Goal: Find specific page/section: Find specific page/section

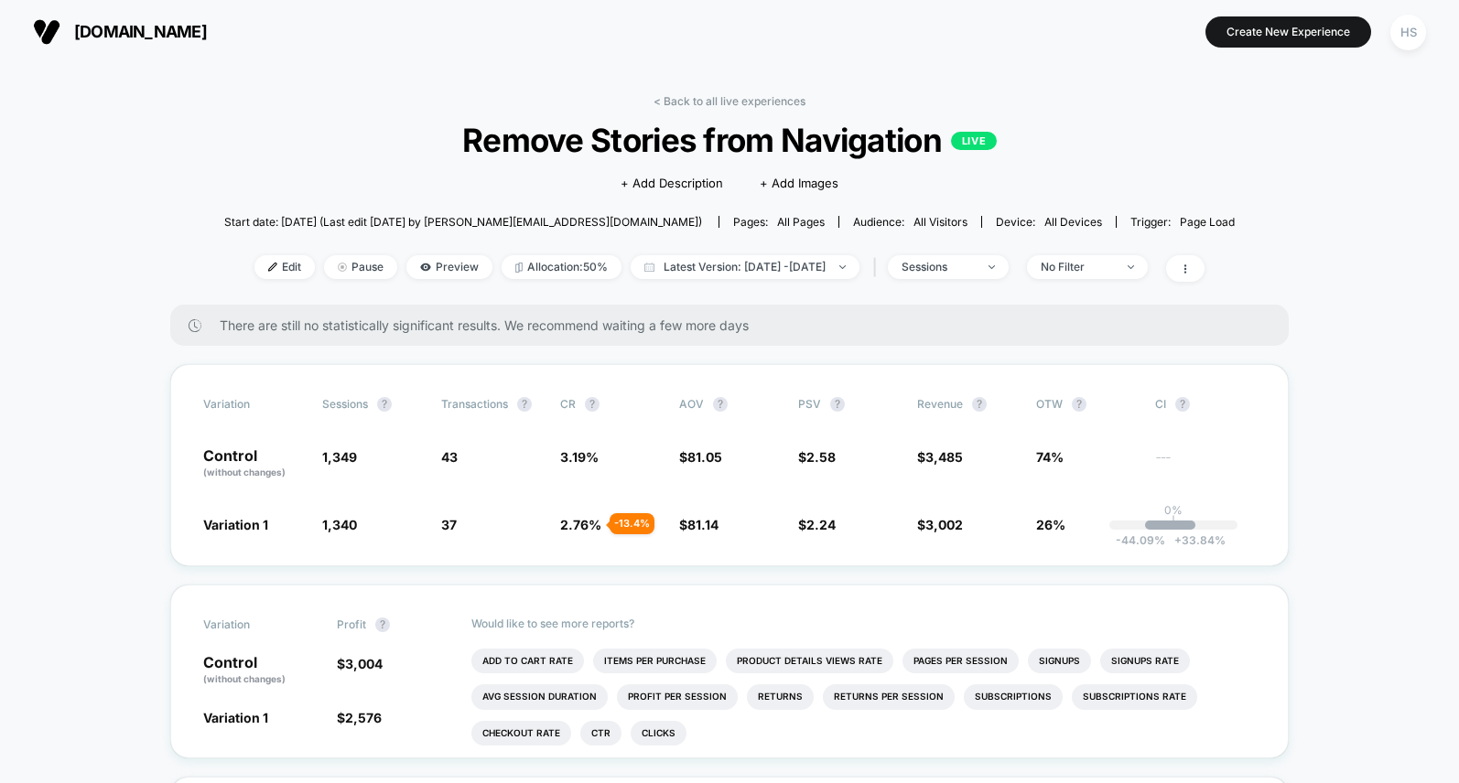
scroll to position [18, 0]
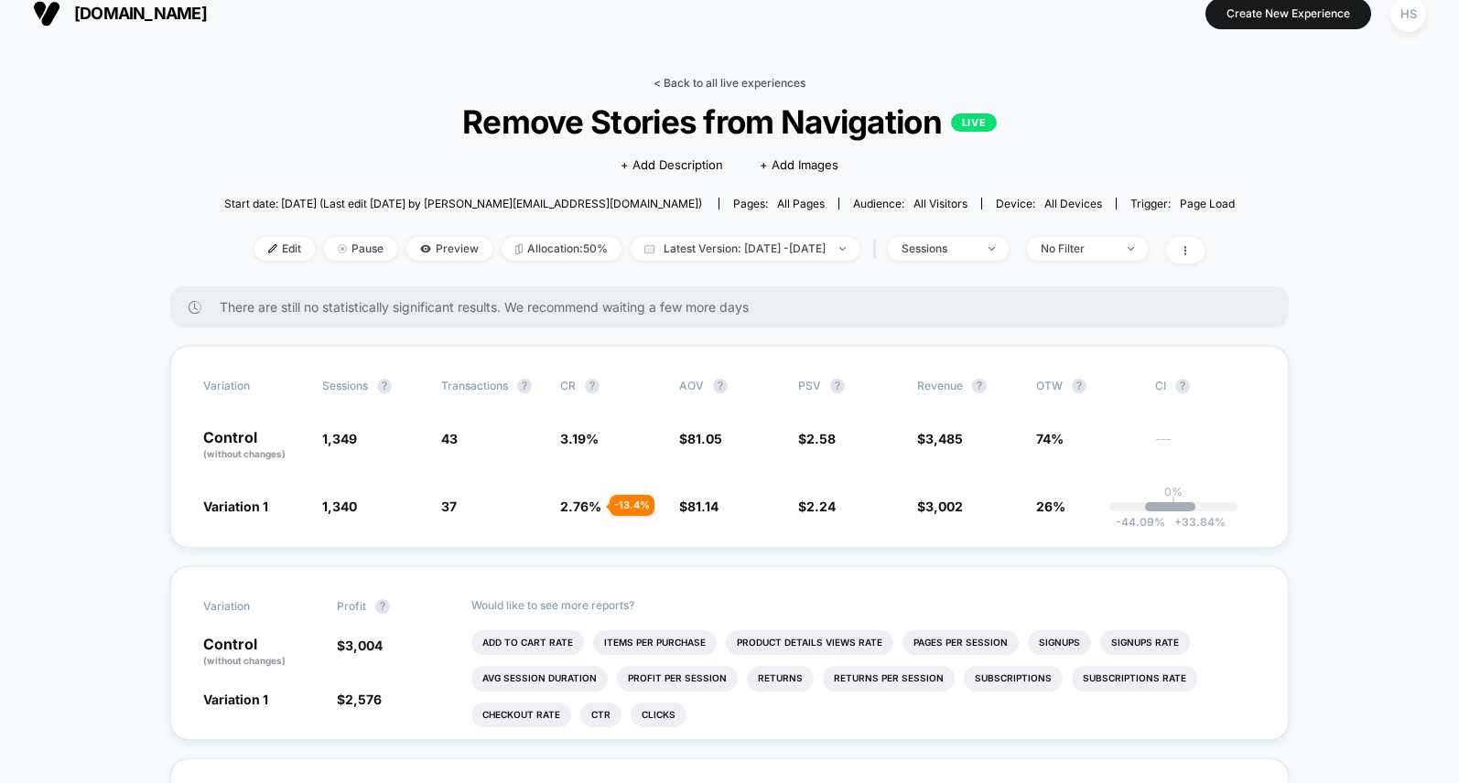
click at [773, 81] on link "< Back to all live experiences" at bounding box center [729, 83] width 152 height 14
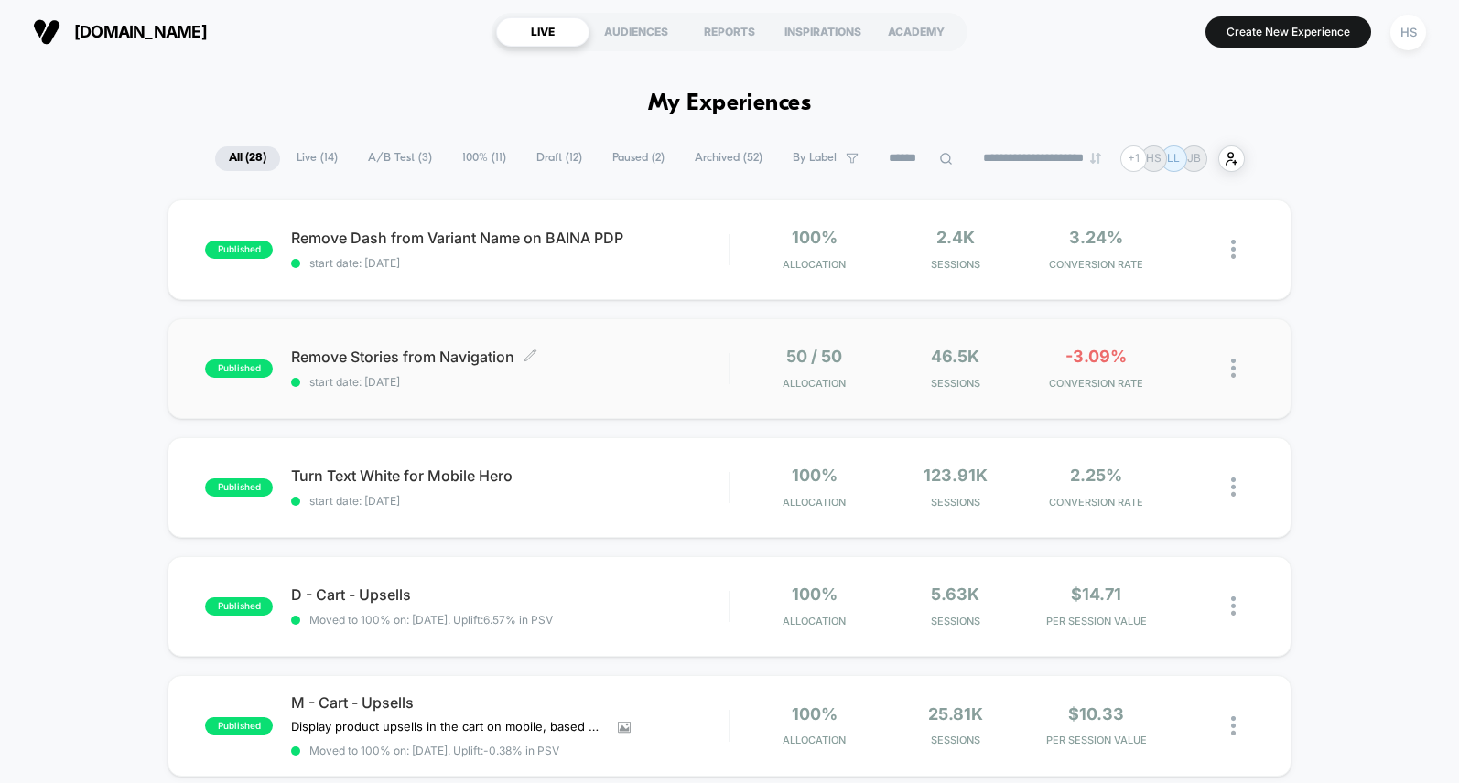
click at [664, 349] on span "Remove Stories from Navigation Click to edit experience details" at bounding box center [509, 357] width 437 height 16
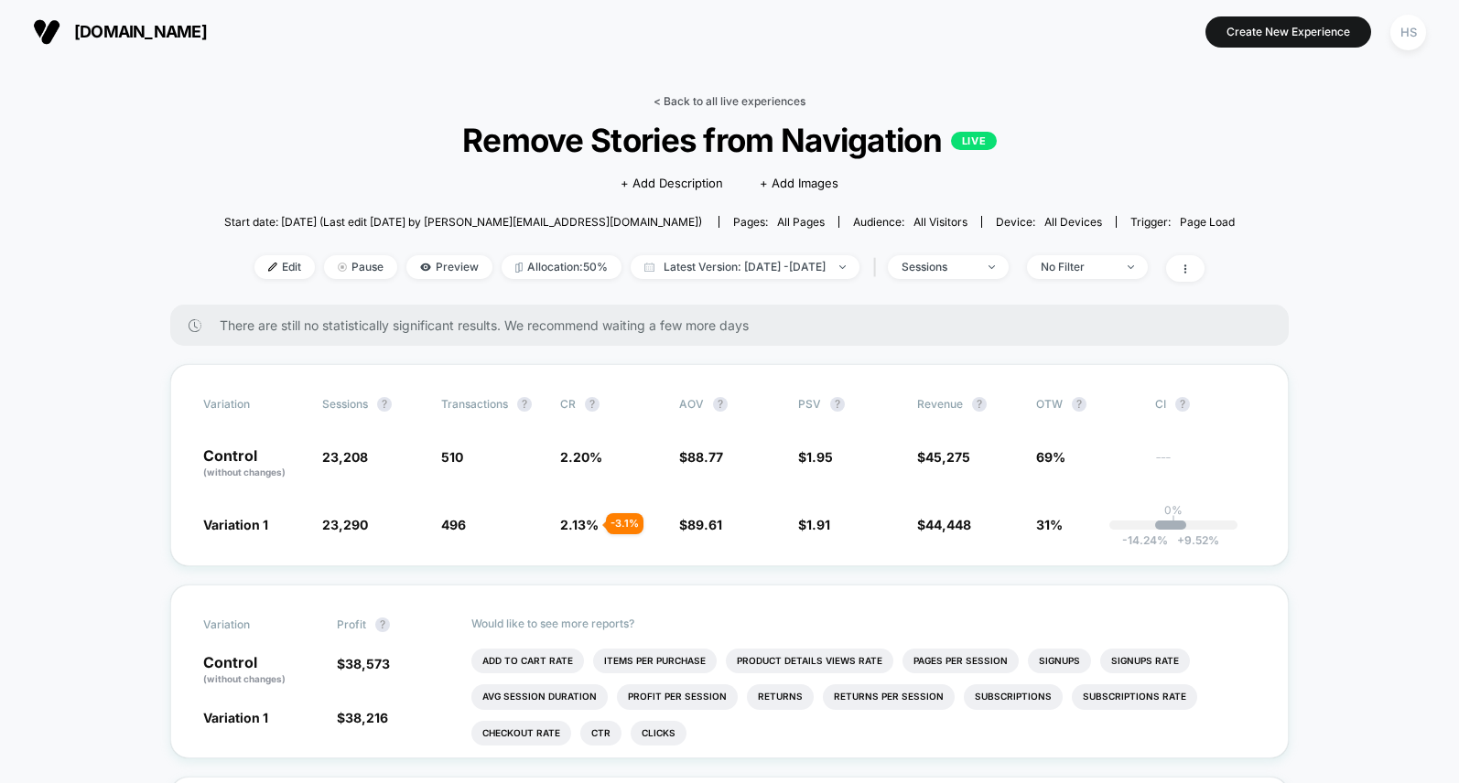
click at [758, 95] on link "< Back to all live experiences" at bounding box center [729, 101] width 152 height 14
